Goal: Browse casually

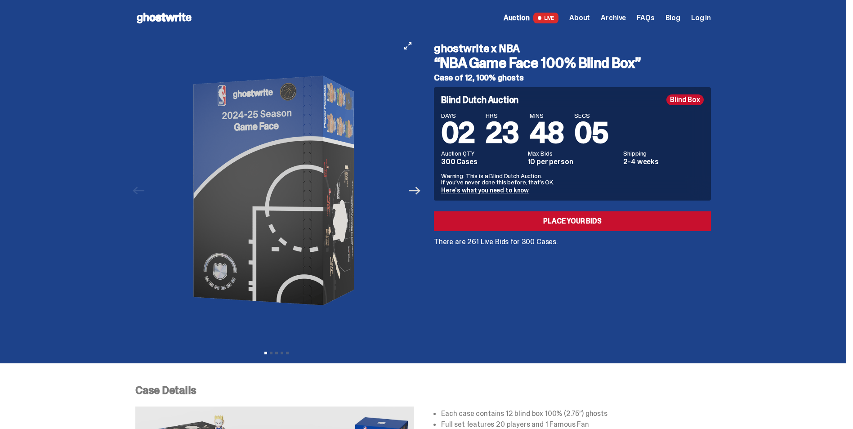
click at [420, 192] on icon "Next" at bounding box center [415, 191] width 12 height 12
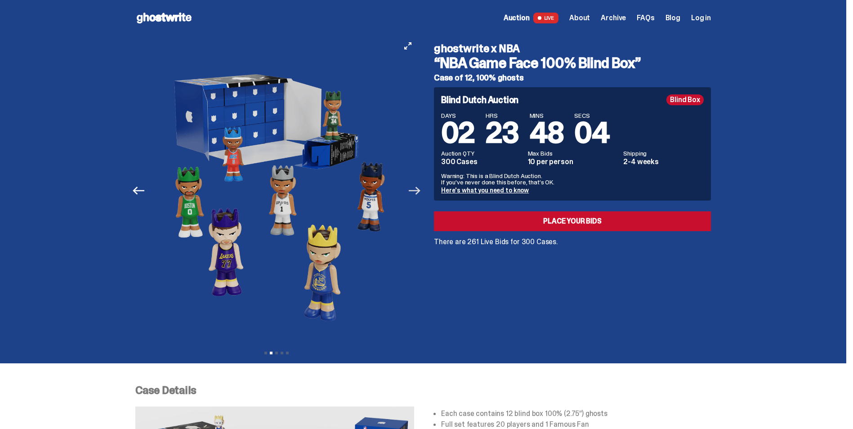
click at [420, 192] on icon "Next" at bounding box center [415, 191] width 12 height 8
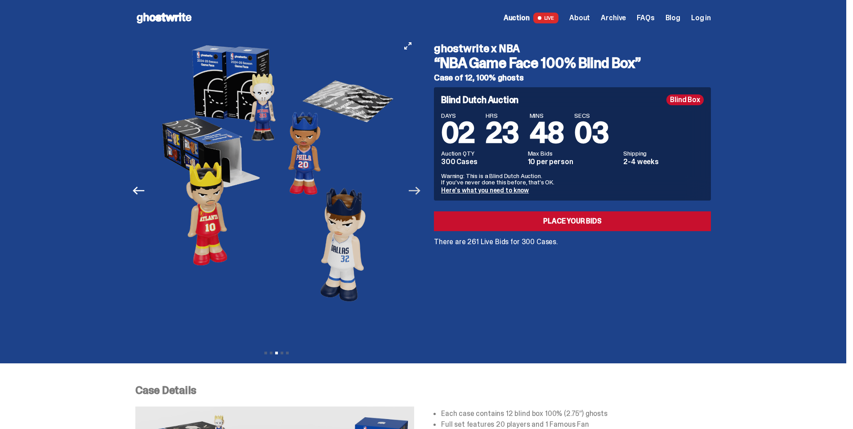
click at [417, 191] on icon "Next" at bounding box center [415, 191] width 12 height 8
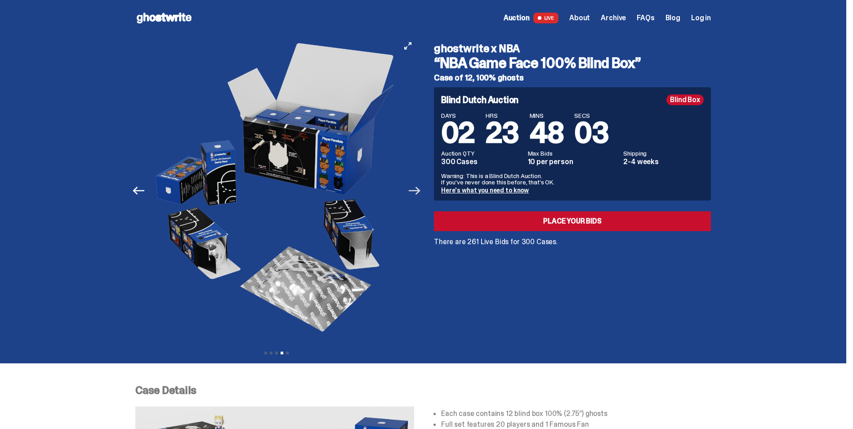
click at [417, 191] on icon "Next" at bounding box center [415, 191] width 12 height 8
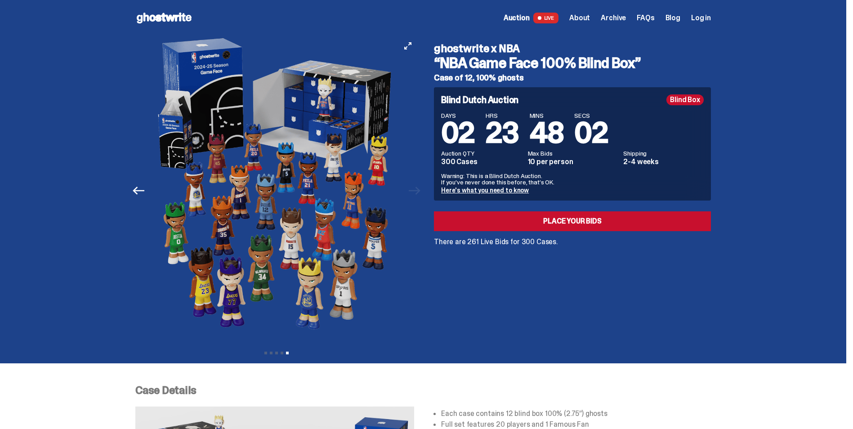
click at [417, 191] on div at bounding box center [276, 190] width 282 height 309
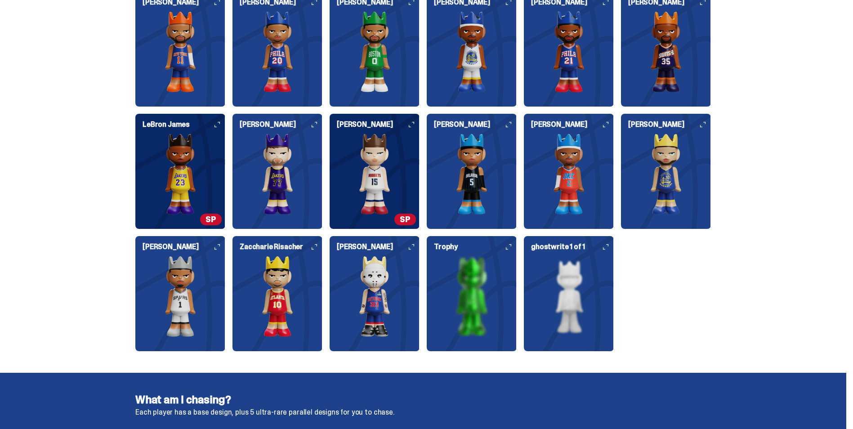
scroll to position [1121, 0]
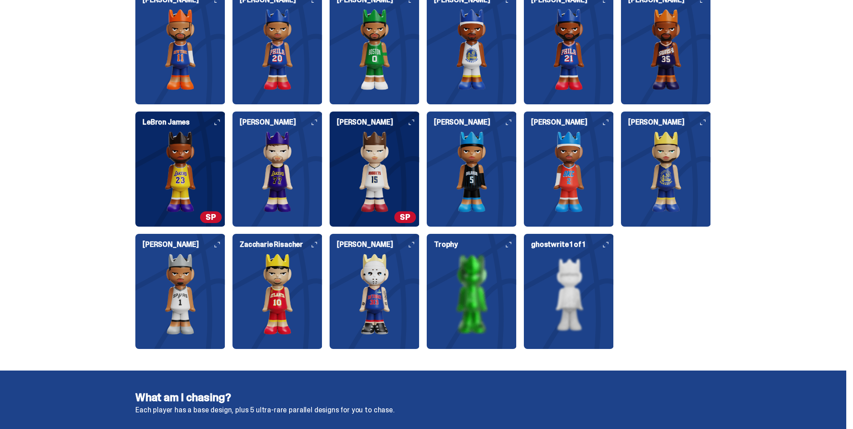
click at [393, 279] on img at bounding box center [375, 294] width 90 height 81
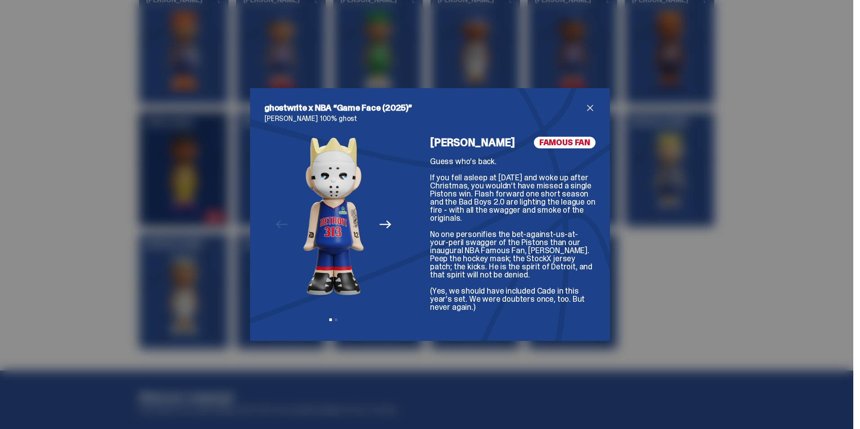
click at [379, 221] on icon "Next" at bounding box center [385, 225] width 12 height 12
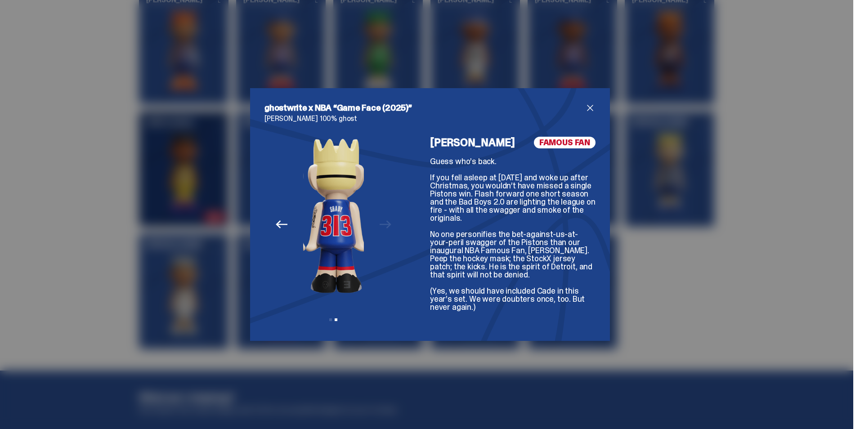
click at [383, 223] on div "Previous Next View slide 1 View slide 2" at bounding box center [333, 232] width 138 height 190
click at [276, 222] on icon "Previous" at bounding box center [282, 225] width 12 height 12
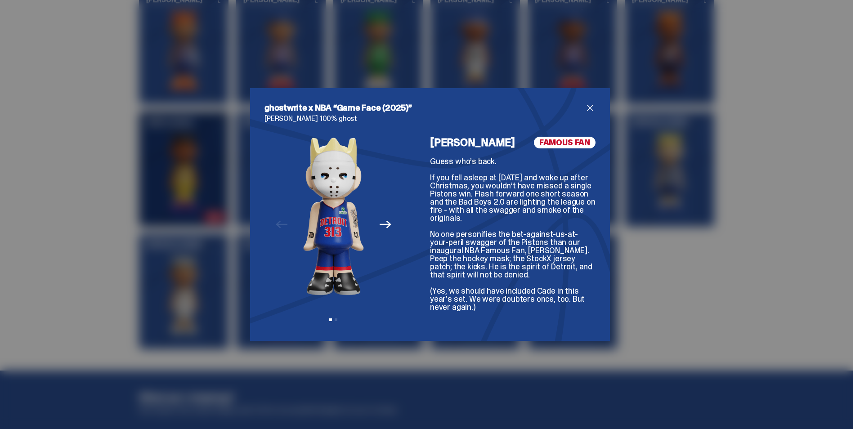
click at [585, 103] on span "close" at bounding box center [590, 108] width 11 height 11
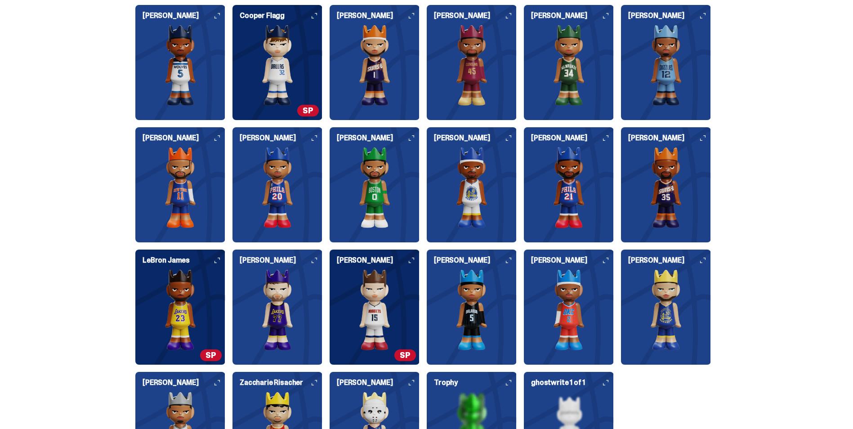
scroll to position [986, 0]
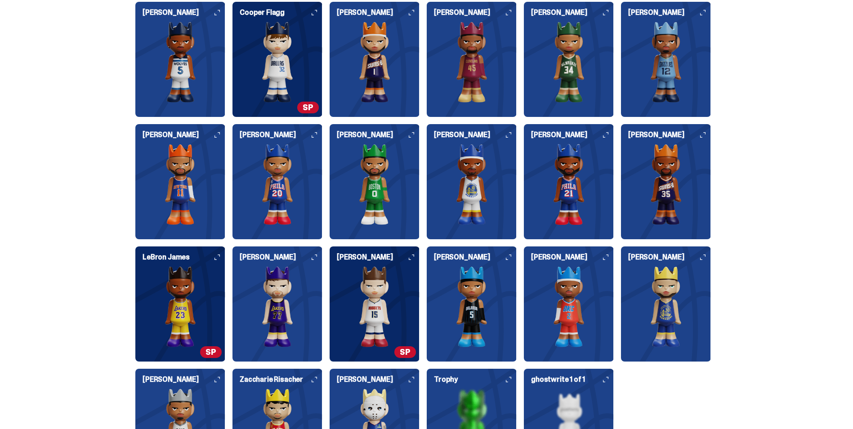
click at [375, 52] on img at bounding box center [375, 62] width 90 height 81
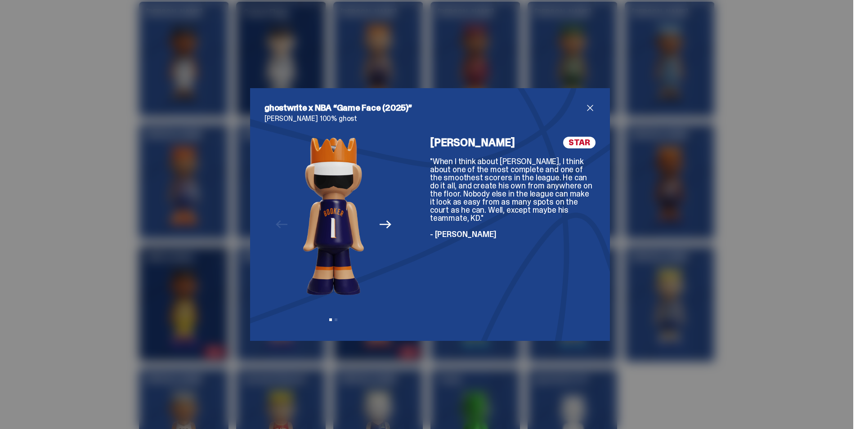
click at [383, 222] on icon "Next" at bounding box center [385, 225] width 12 height 12
click at [277, 223] on icon "Previous" at bounding box center [282, 225] width 12 height 12
click at [277, 223] on div "Previous Next View slide 1 View slide 2" at bounding box center [333, 232] width 138 height 190
click at [588, 103] on span "close" at bounding box center [590, 108] width 11 height 11
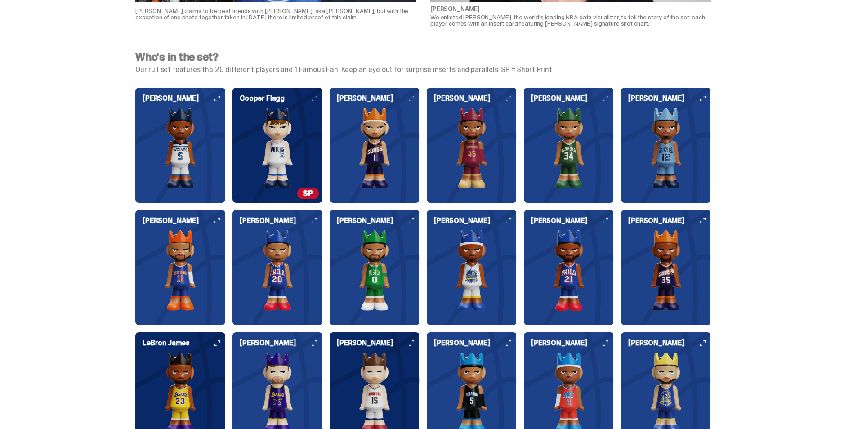
scroll to position [896, 0]
